Goal: Task Accomplishment & Management: Manage account settings

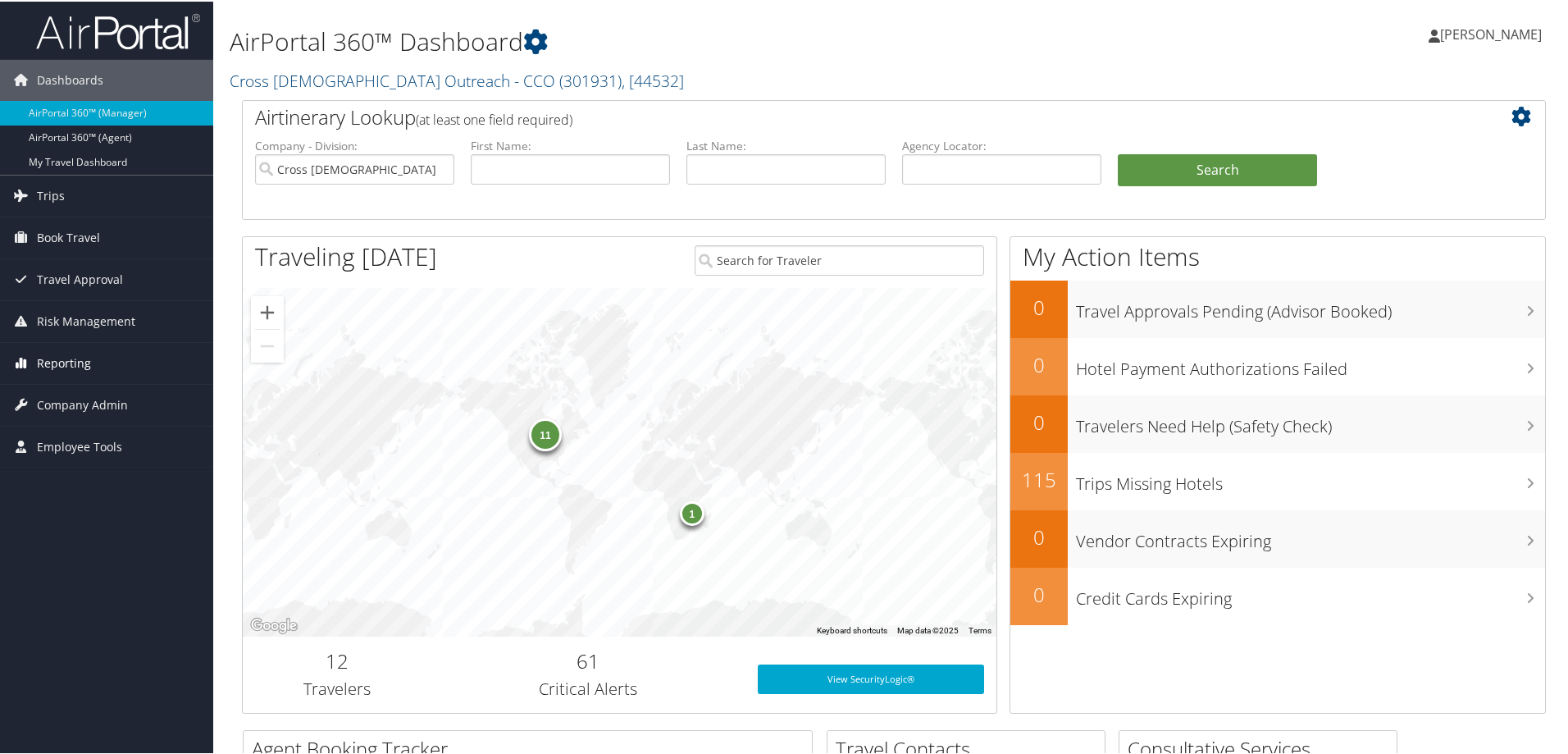
click at [67, 370] on span "Reporting" at bounding box center [64, 362] width 54 height 41
click at [78, 398] on link "Unused Tickets" at bounding box center [107, 394] width 213 height 24
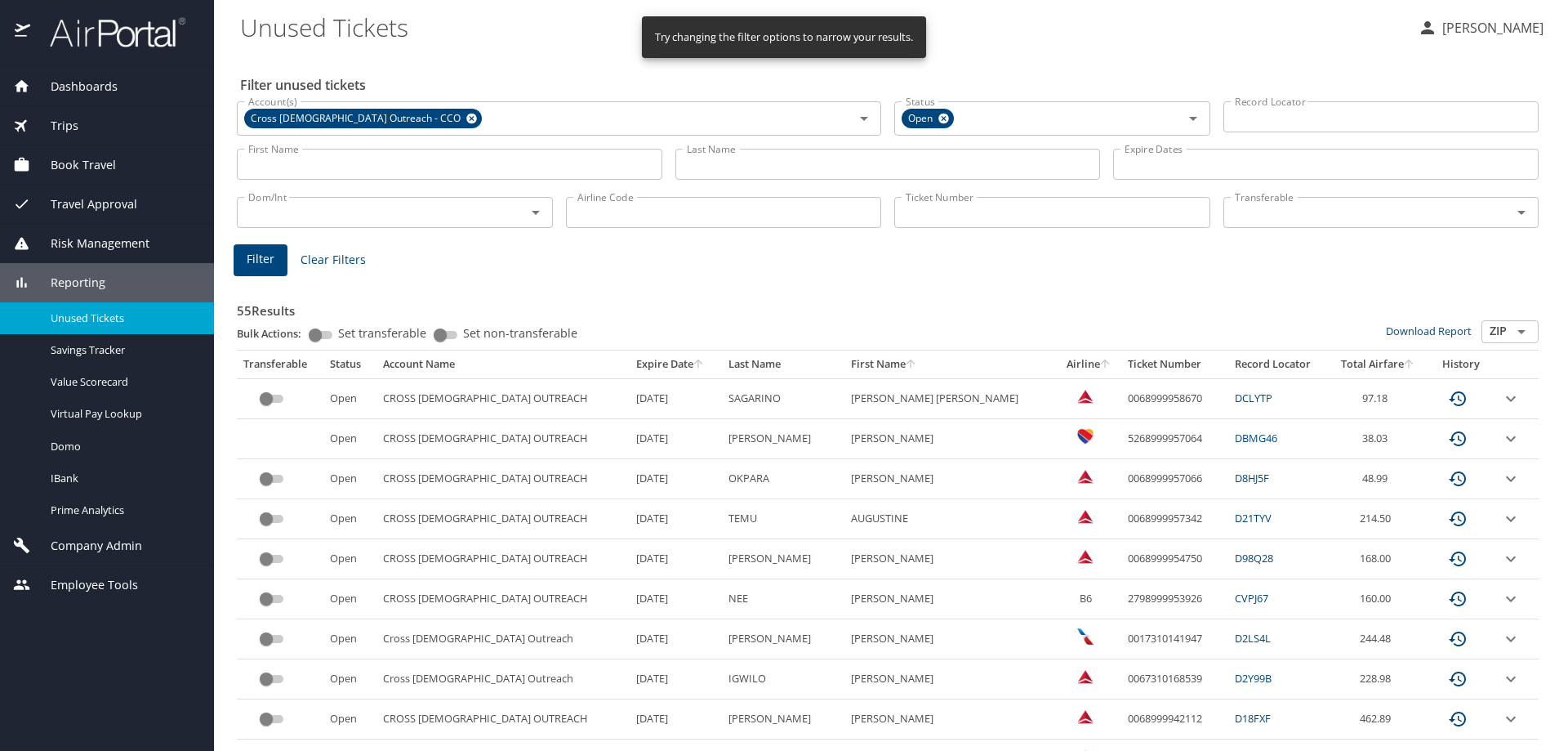
click at [932, 203] on input "Ticket Number" at bounding box center [1052, 212] width 316 height 31
paste input "2798999953926"
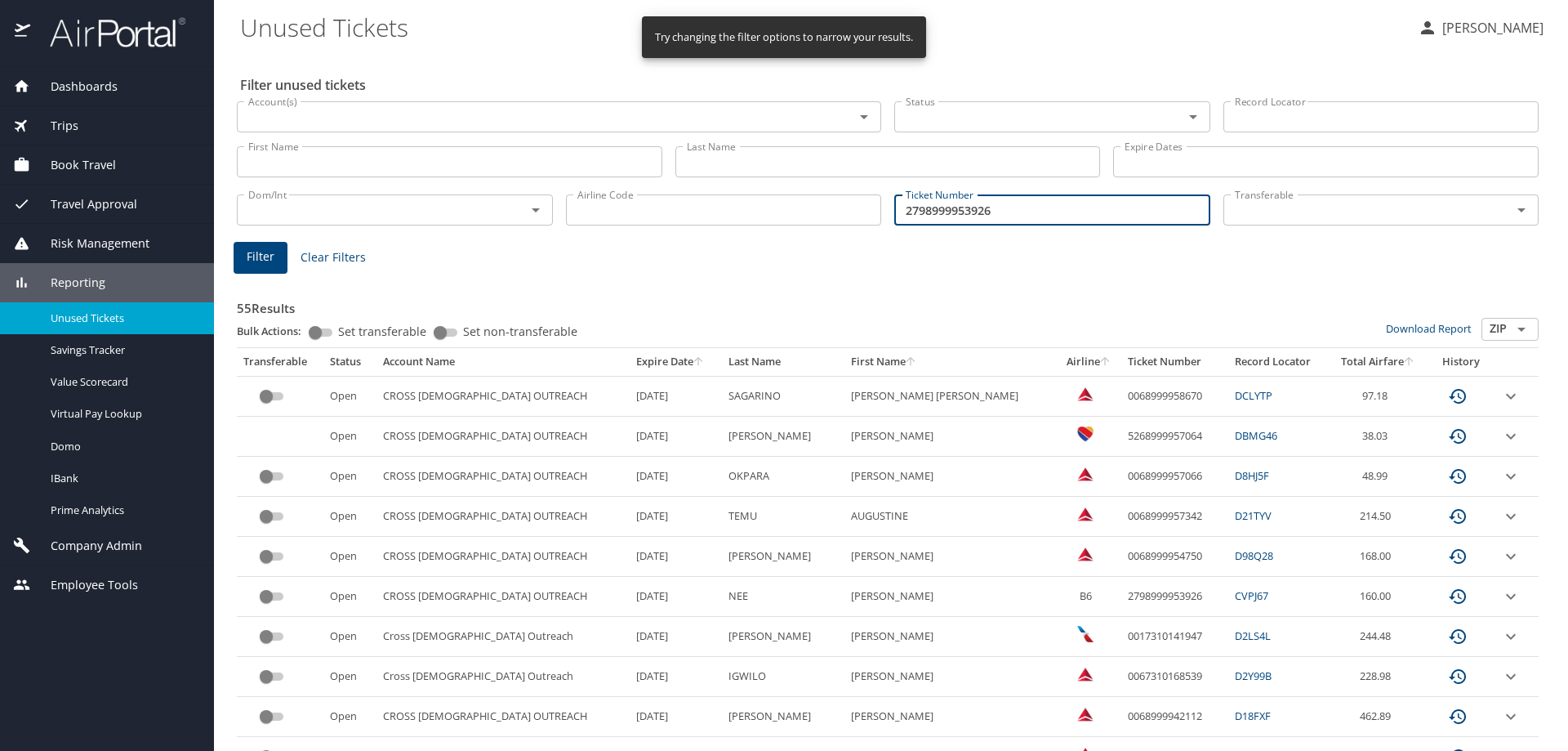
type input "2798999953926"
click at [266, 256] on span "Filter" at bounding box center [261, 257] width 28 height 20
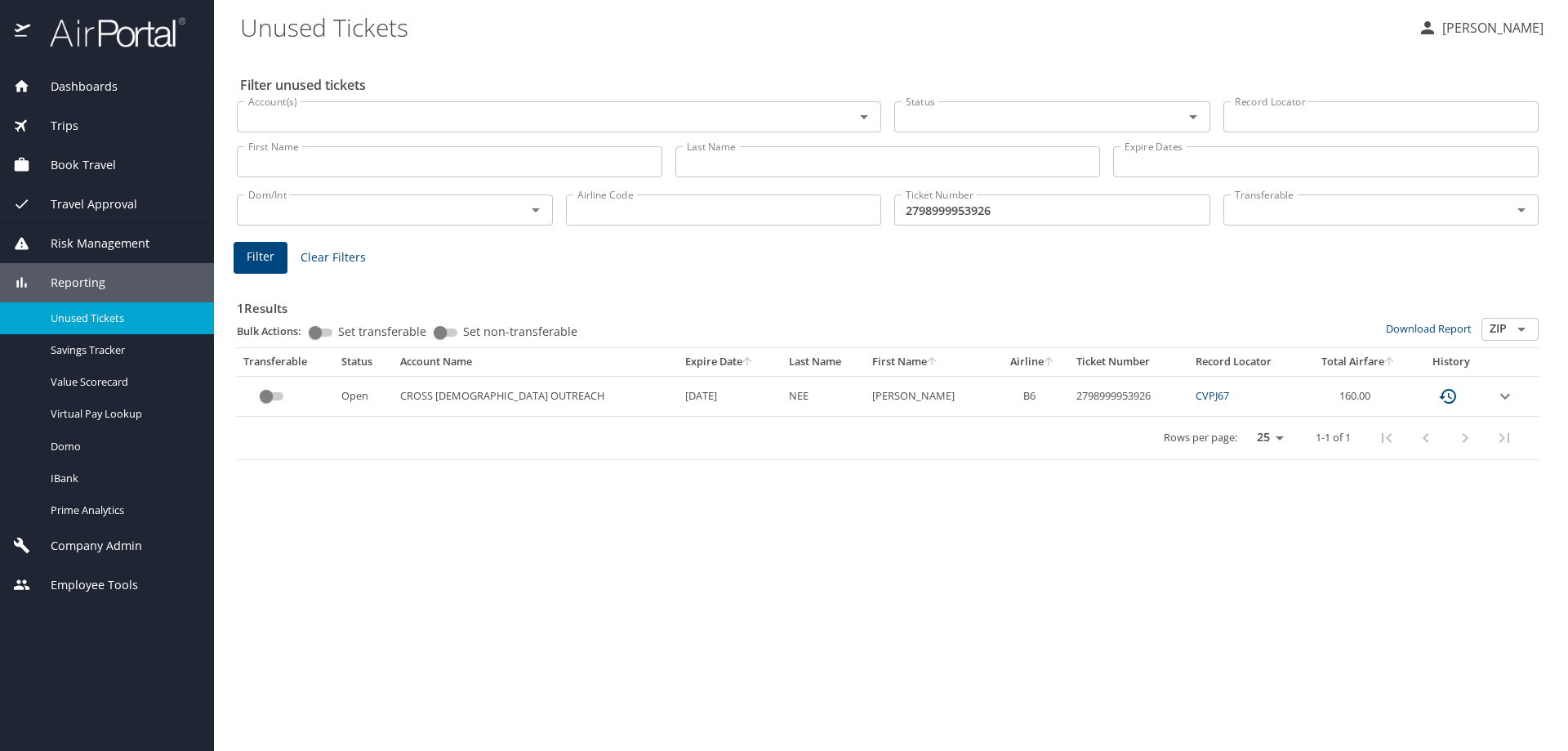
click at [1489, 395] on td "custom pagination table" at bounding box center [1513, 395] width 49 height 40
click at [1499, 399] on icon "expand row" at bounding box center [1505, 396] width 20 height 20
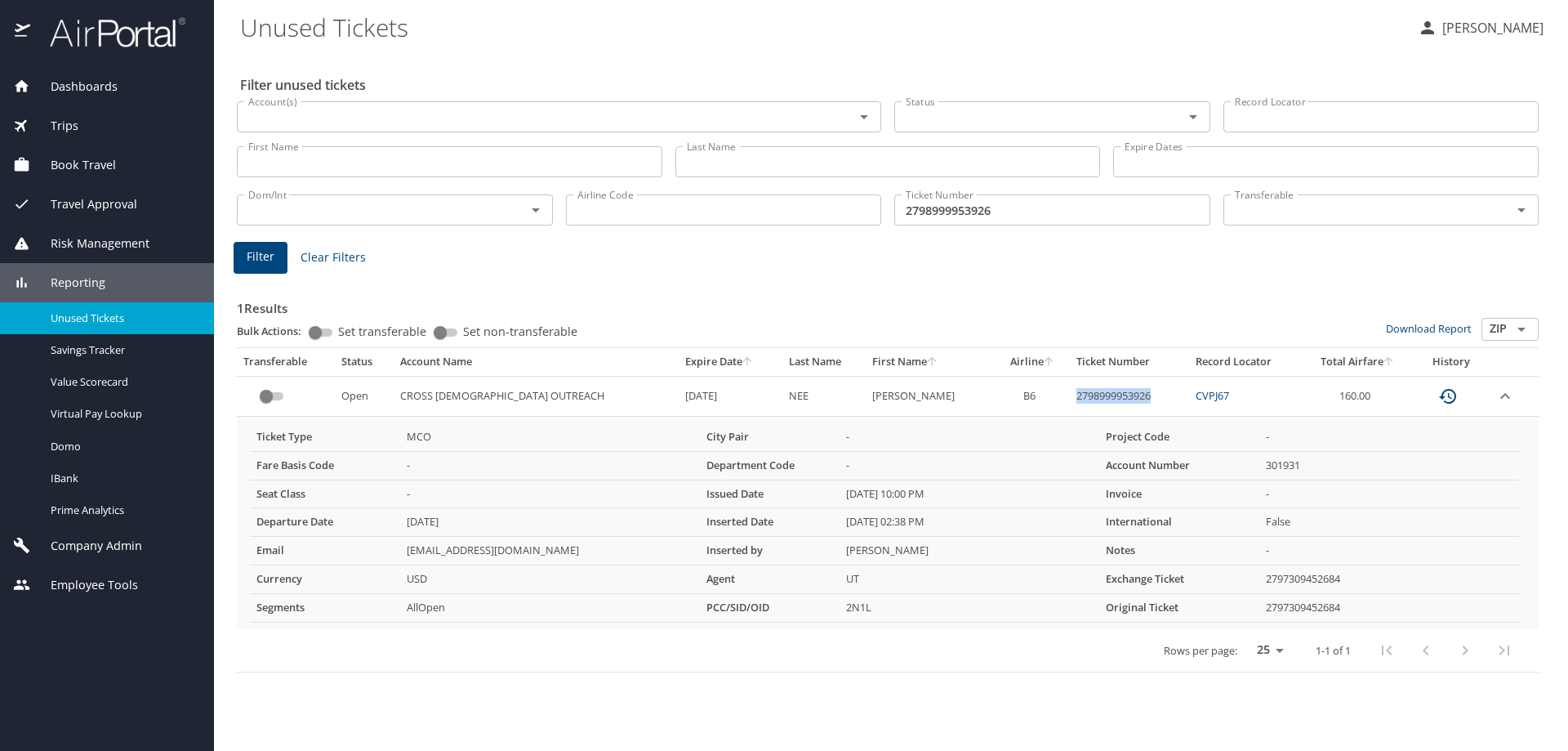
drag, startPoint x: 1121, startPoint y: 395, endPoint x: 1035, endPoint y: 393, distance: 86.0
click at [1070, 393] on td "2798999953926" at bounding box center [1129, 395] width 119 height 40
copy td "2798999953926"
click at [68, 122] on span "Trips" at bounding box center [54, 125] width 48 height 18
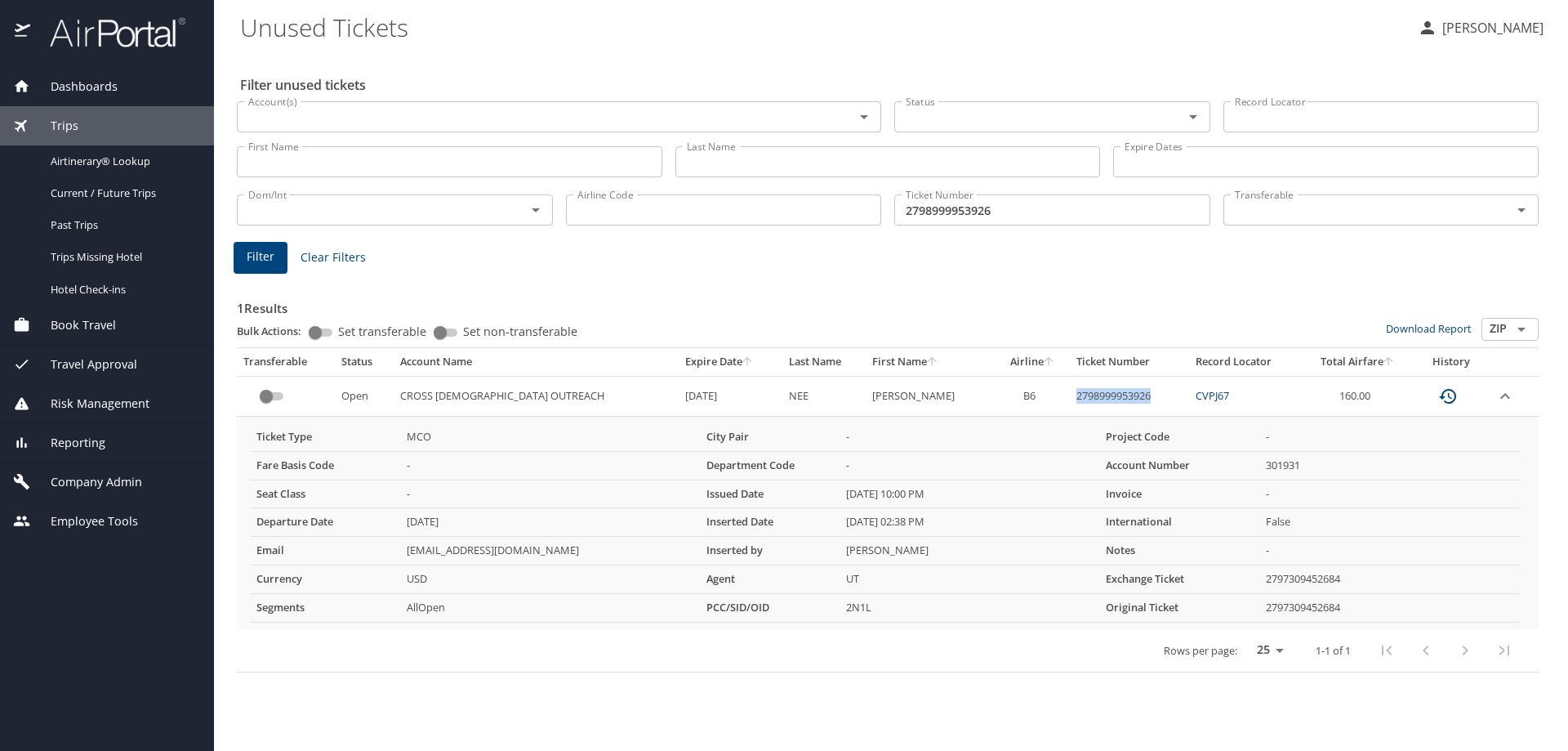
click at [1195, 395] on link "CVPJ67" at bounding box center [1212, 395] width 34 height 15
drag, startPoint x: 1366, startPoint y: 116, endPoint x: 1318, endPoint y: 117, distance: 48.0
click at [1366, 116] on input "Record Locator" at bounding box center [1381, 116] width 316 height 31
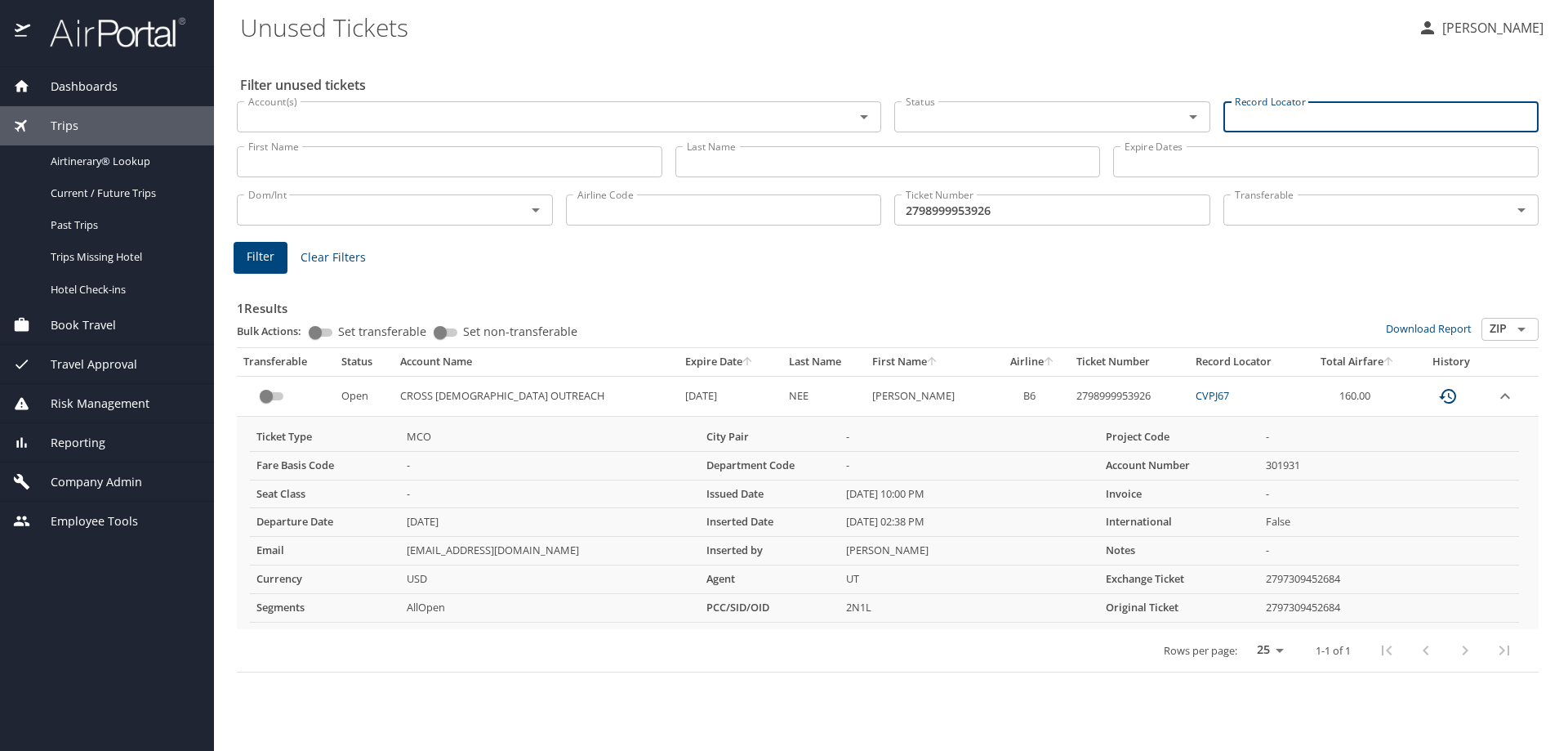
paste input "DCMRVM"
type input "DCMRVM"
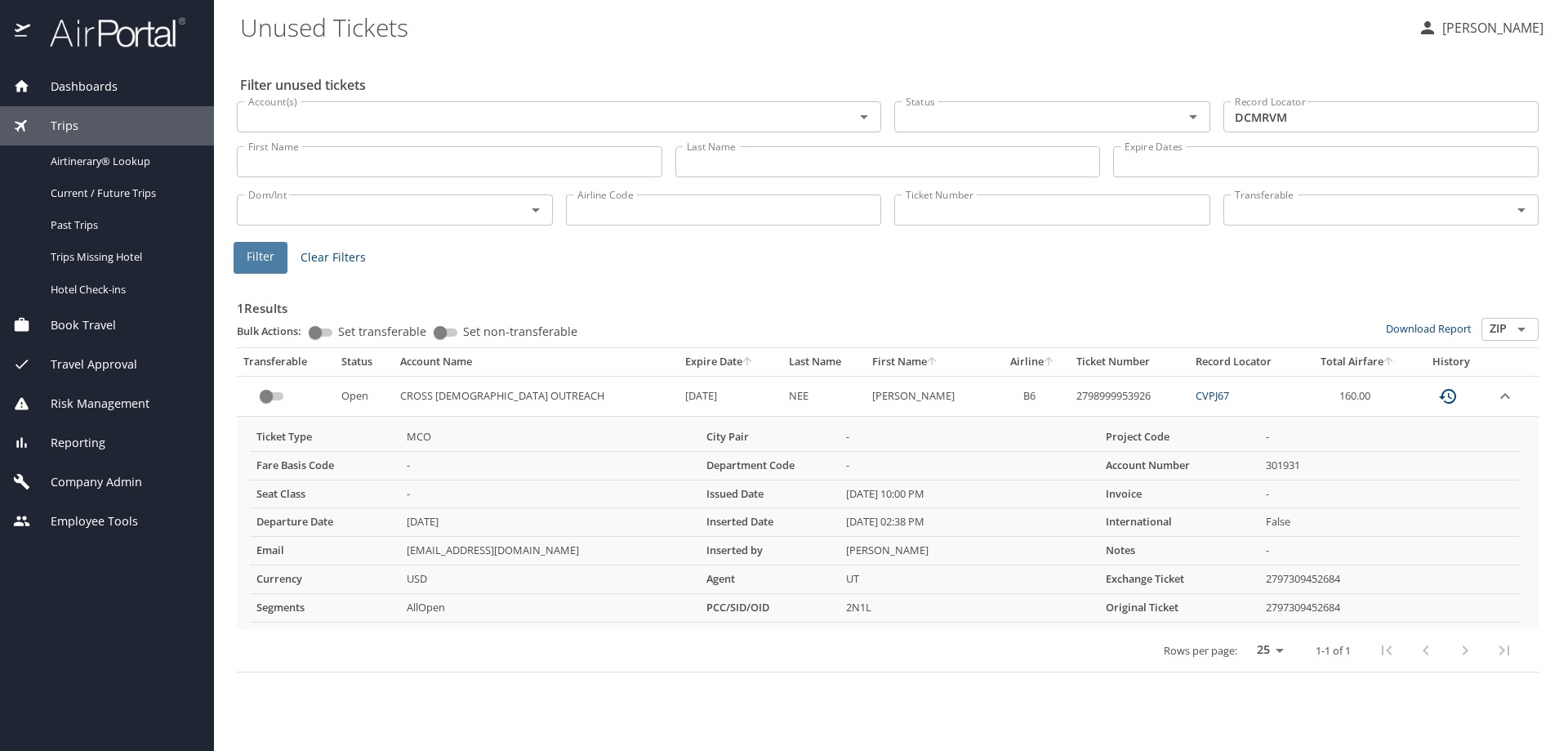
click at [247, 256] on span "Filter" at bounding box center [261, 257] width 28 height 20
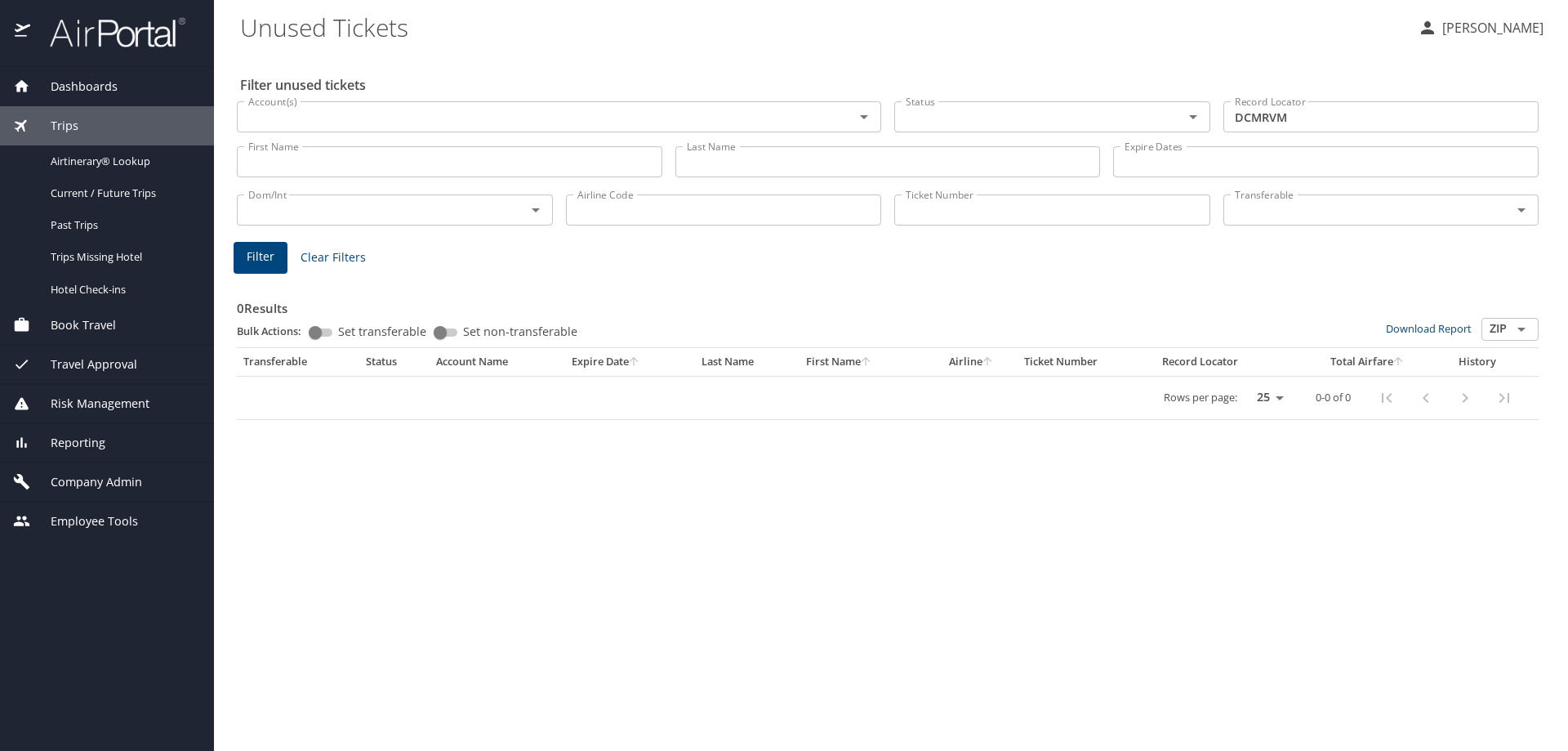
click at [108, 85] on span "Dashboards" at bounding box center [74, 86] width 88 height 18
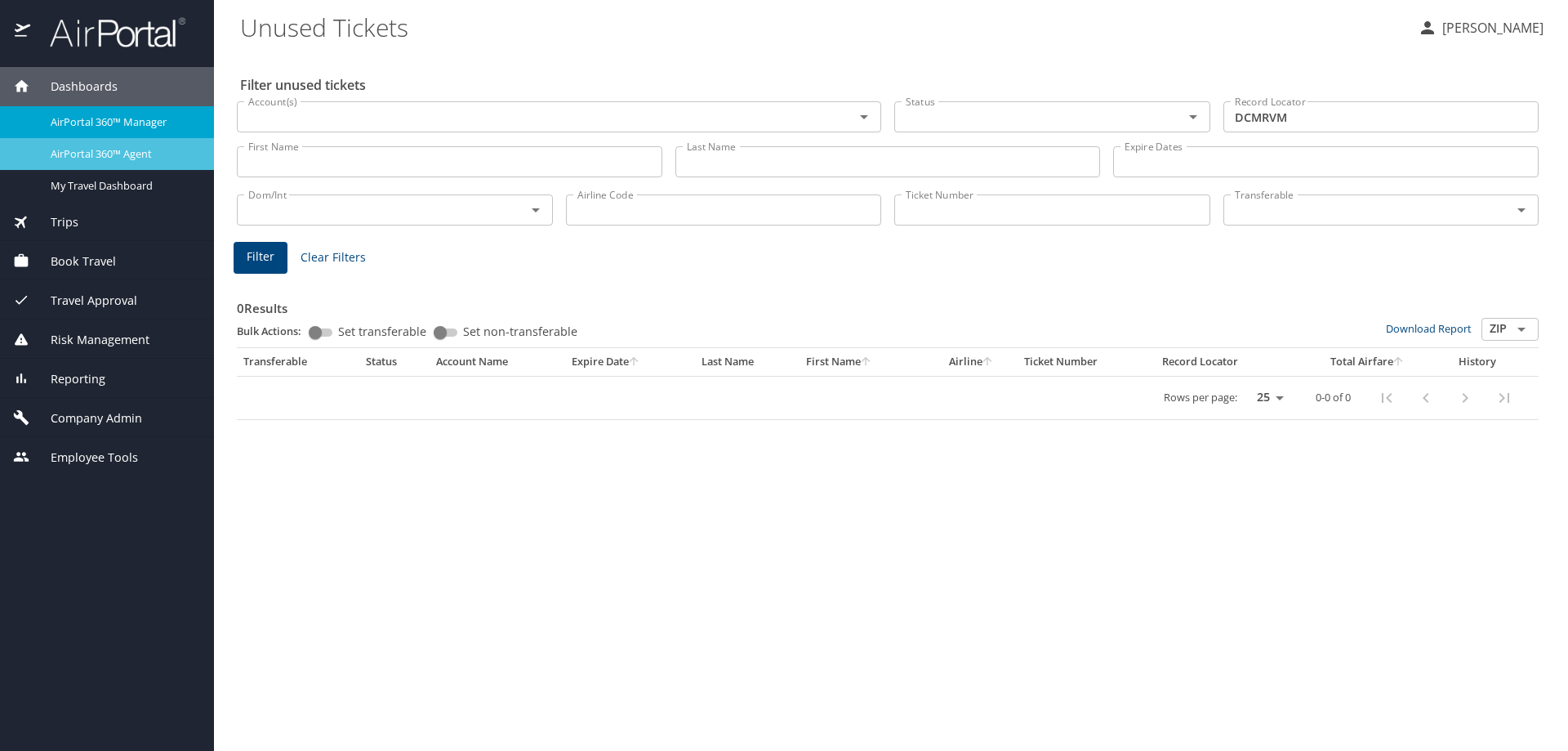
click at [103, 151] on span "AirPortal 360™ Agent" at bounding box center [122, 154] width 143 height 16
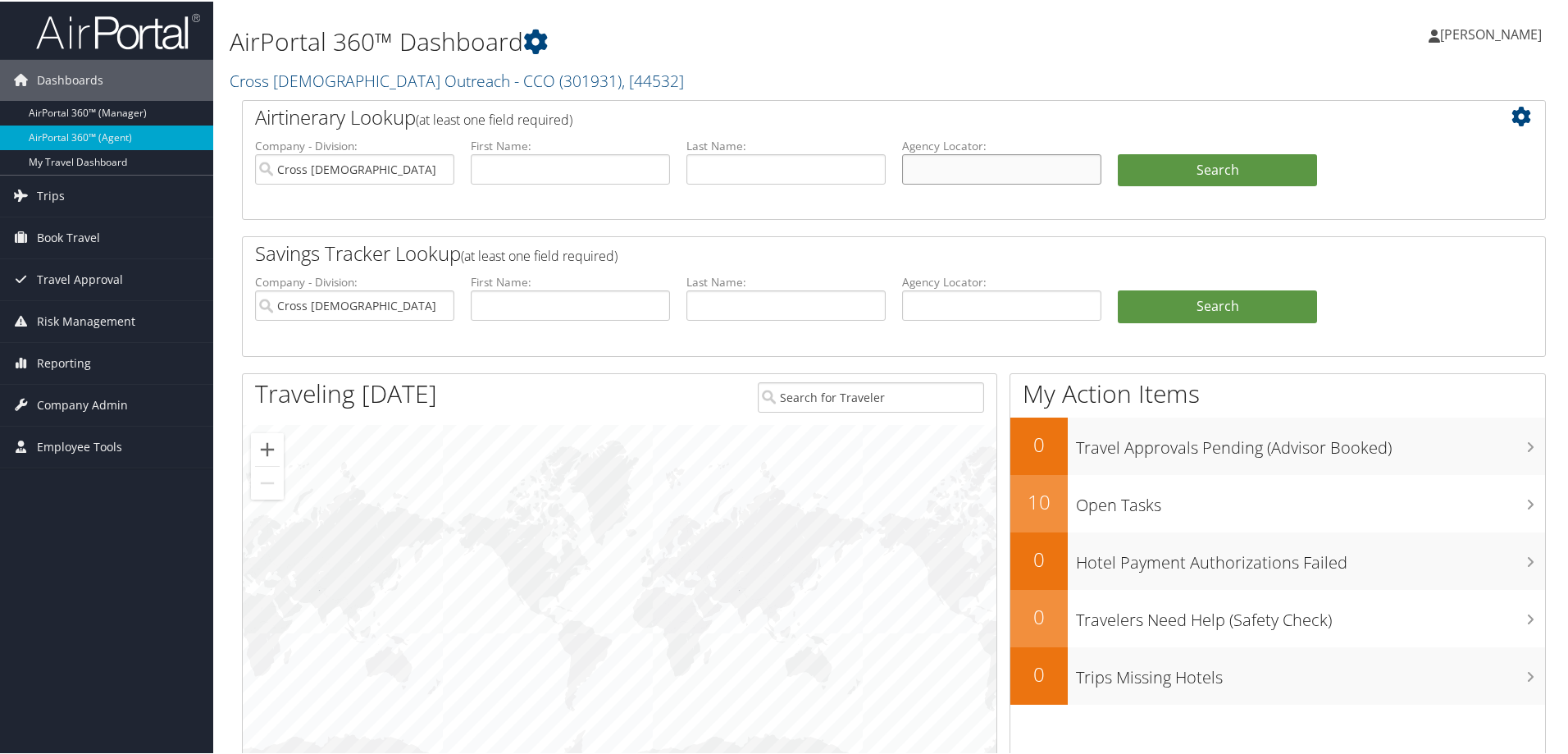
click at [926, 169] on input "text" at bounding box center [1001, 167] width 199 height 30
paste input "DCMRVM"
type input "DCMRVM"
click at [1203, 166] on button "Search" at bounding box center [1217, 168] width 199 height 33
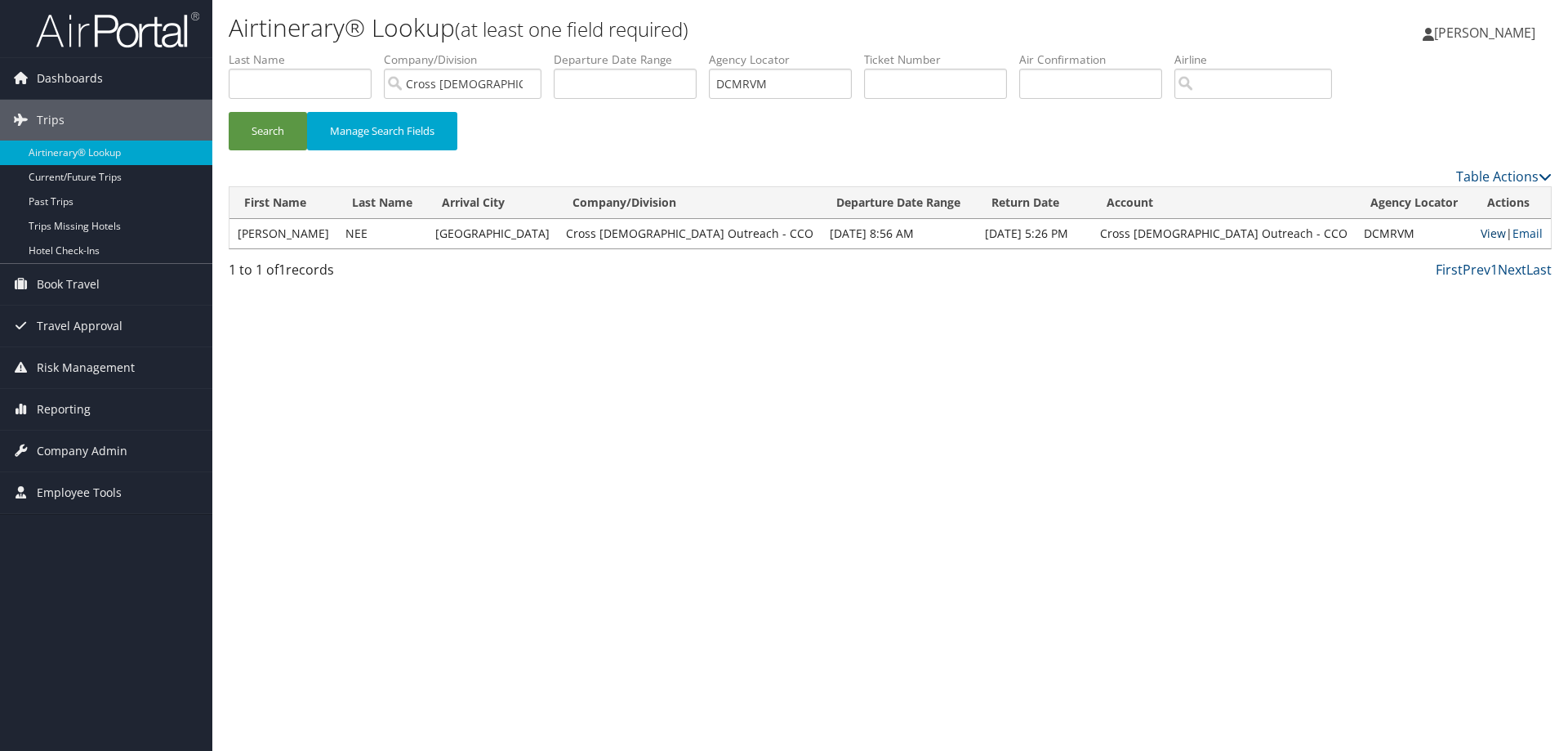
click at [1481, 233] on link "View" at bounding box center [1493, 233] width 25 height 16
click at [98, 407] on link "Reporting" at bounding box center [106, 409] width 212 height 41
click at [86, 433] on link "Unused Tickets" at bounding box center [106, 442] width 212 height 24
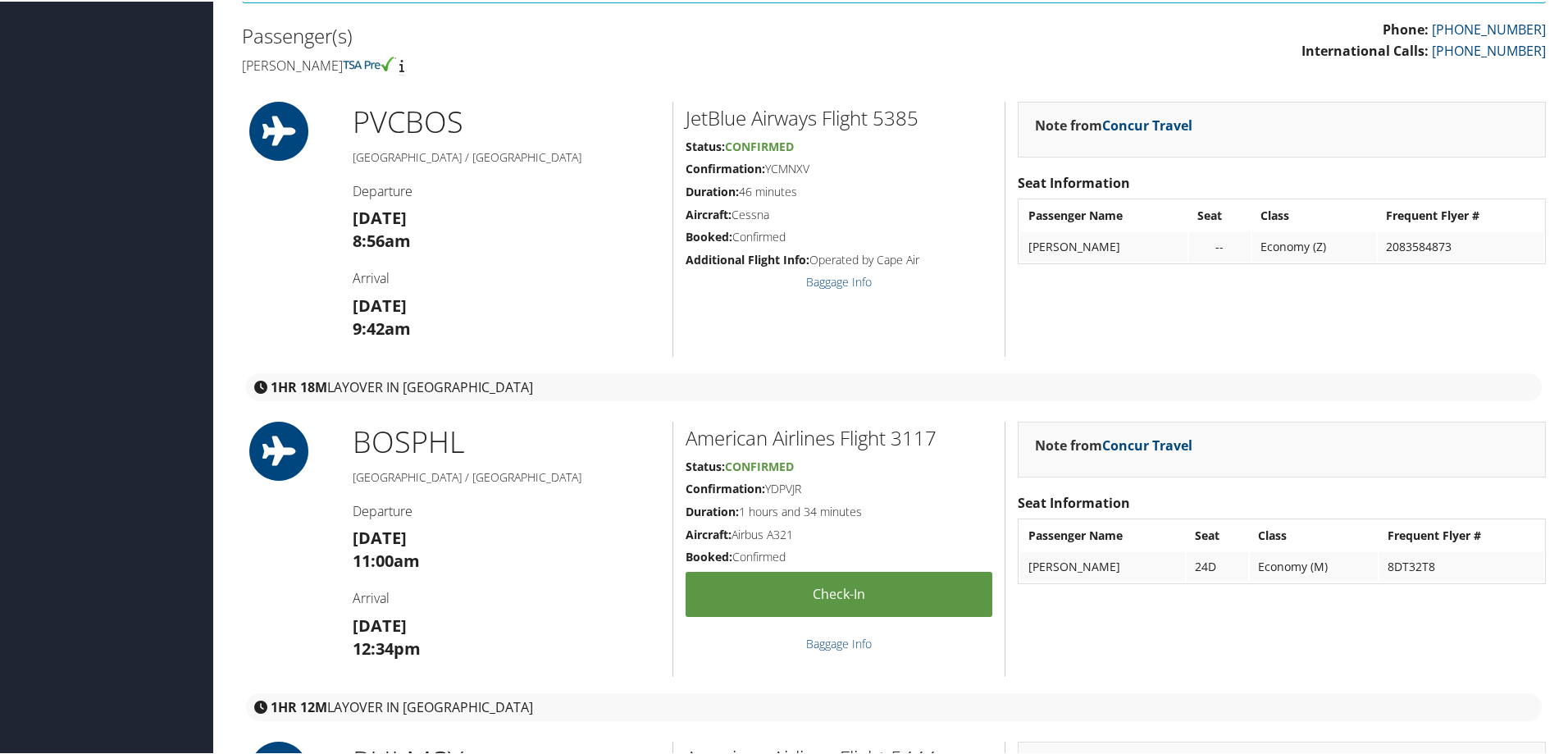
scroll to position [410, 0]
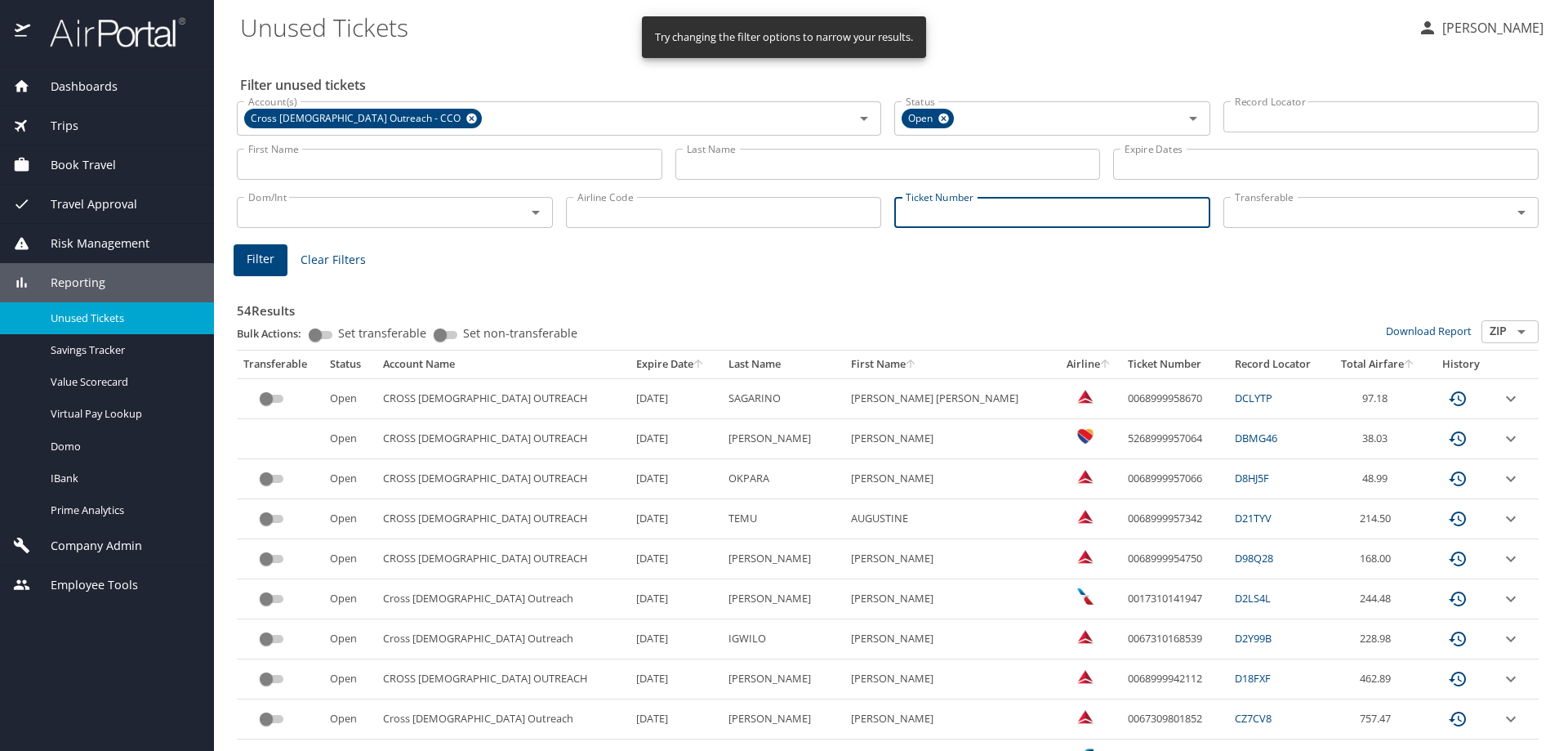
click at [911, 215] on input "Ticket Number" at bounding box center [1052, 212] width 316 height 31
paste input "0167309807766"
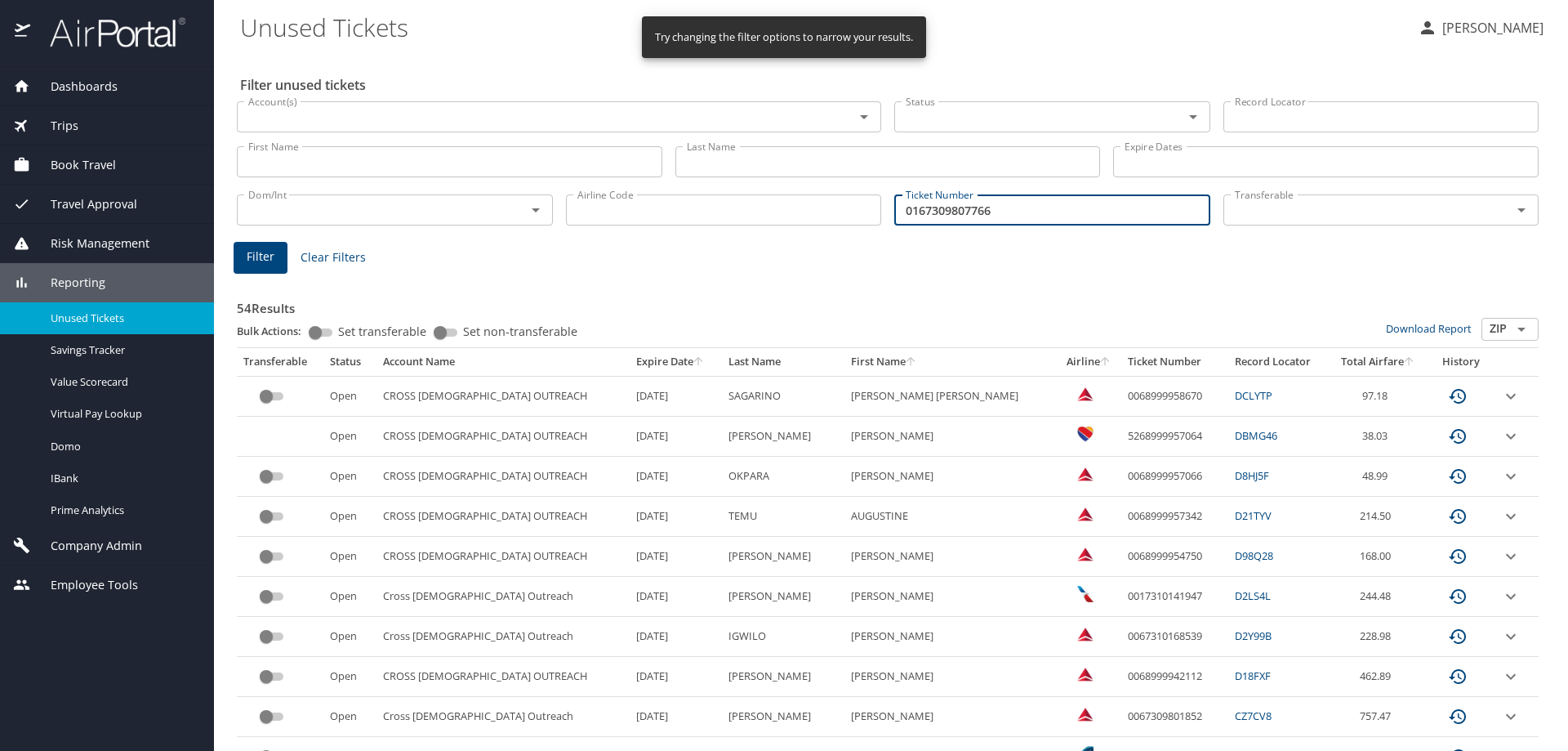
type input "0167309807766"
click at [256, 248] on span "Filter" at bounding box center [261, 257] width 28 height 20
